Goal: Find specific page/section: Find specific page/section

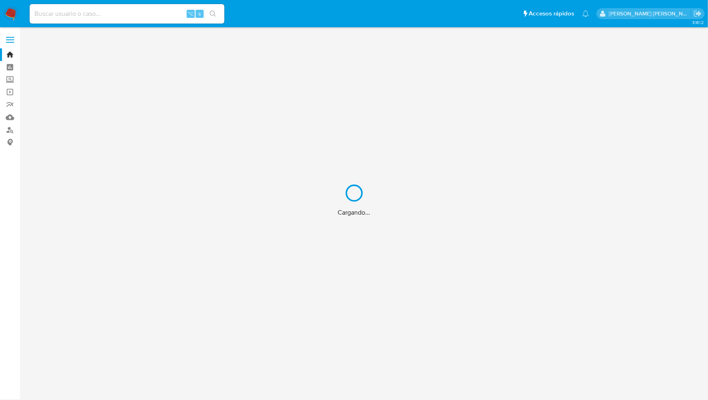
click at [50, 14] on div "Cargando..." at bounding box center [354, 200] width 708 height 400
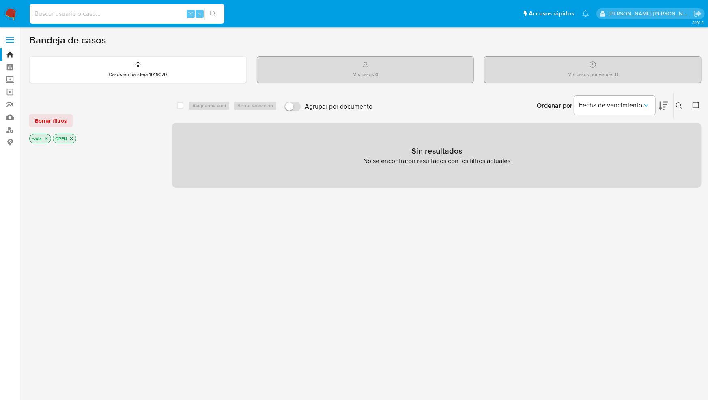
click at [59, 15] on input at bounding box center [127, 14] width 195 height 11
paste input "236812971"
type input "236812971"
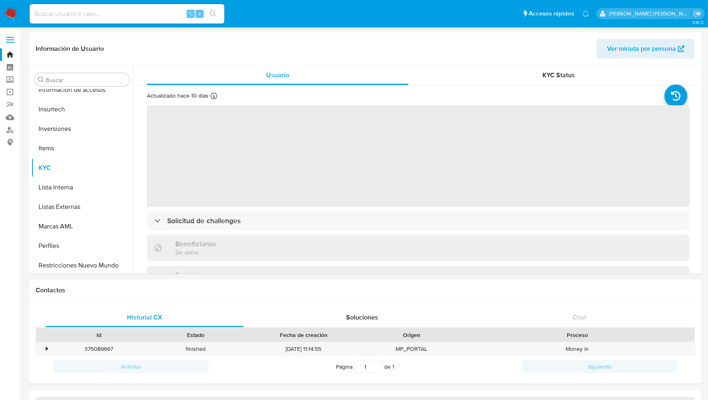
scroll to position [421, 0]
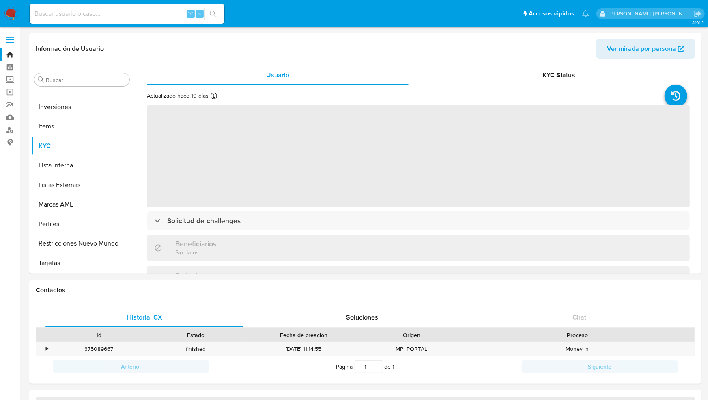
select select "10"
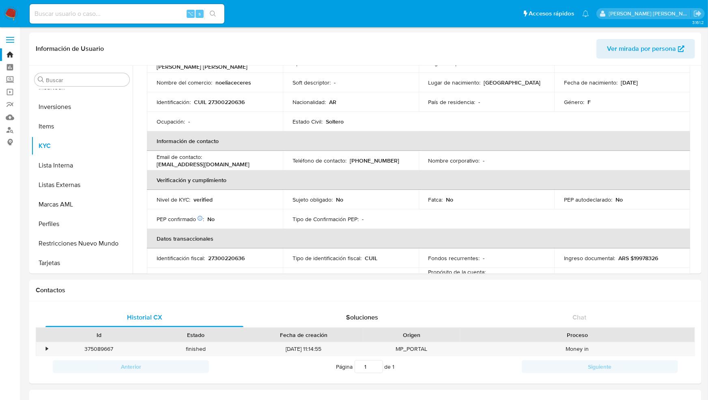
scroll to position [0, 0]
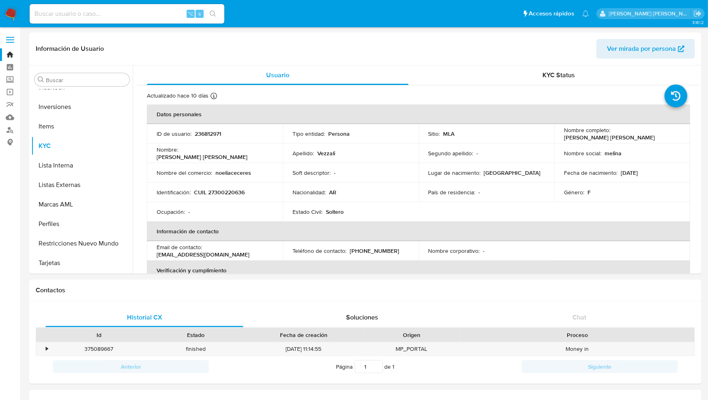
click at [68, 13] on input at bounding box center [127, 14] width 195 height 11
paste input "2559879354"
type input "2559879354"
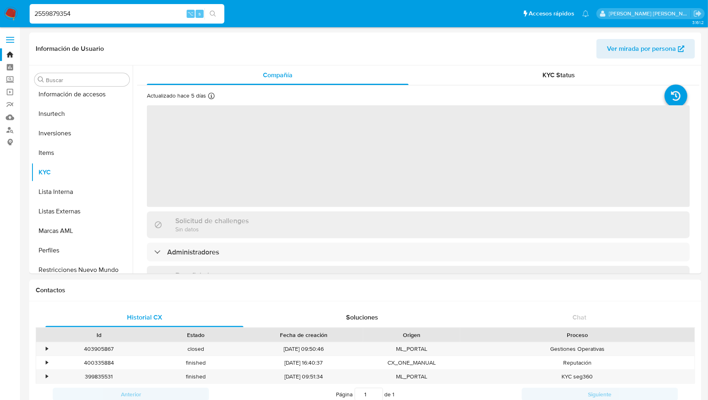
scroll to position [421, 0]
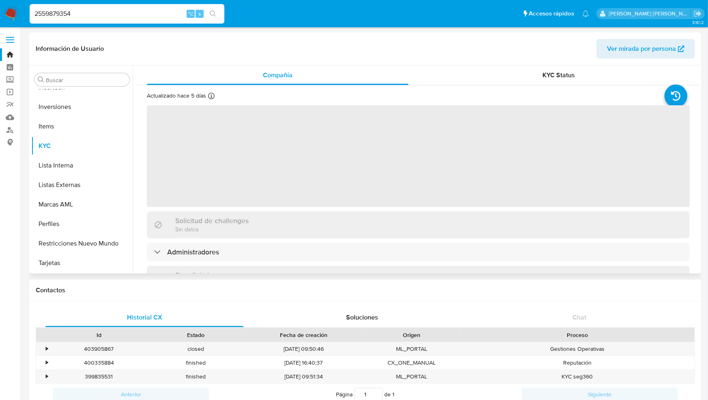
select select "10"
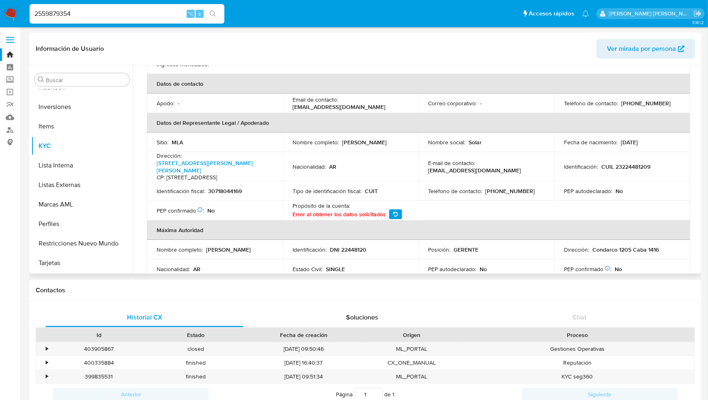
scroll to position [191, 0]
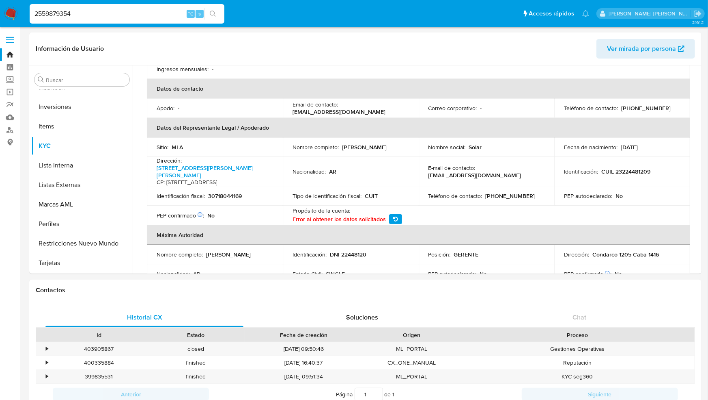
click at [95, 16] on input "2559879354" at bounding box center [127, 14] width 195 height 11
type input "2"
paste input "2596195384"
type input "2596195384"
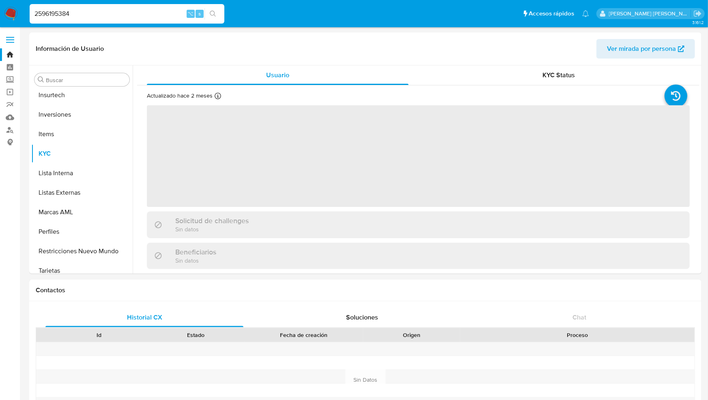
scroll to position [421, 0]
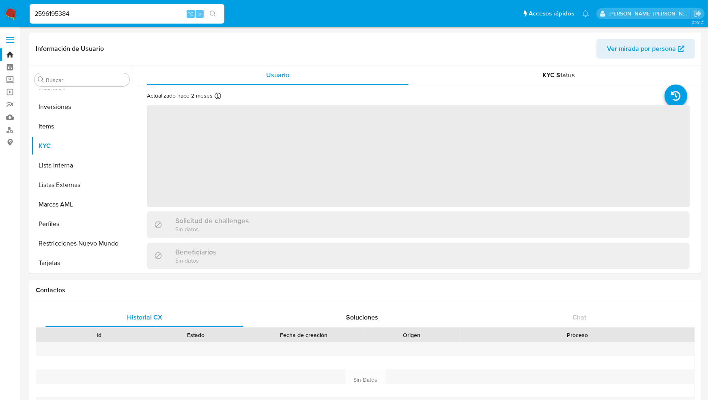
select select "10"
